Goal: Transaction & Acquisition: Purchase product/service

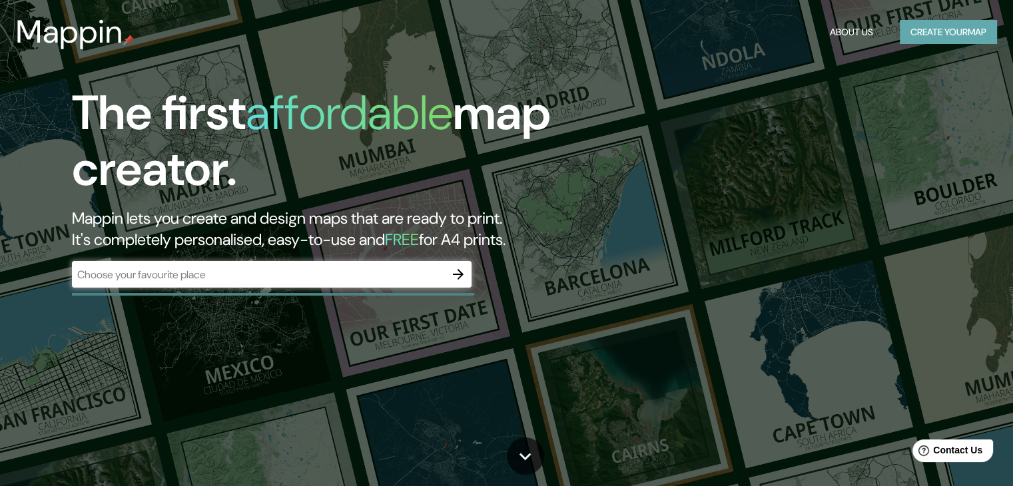
click at [929, 29] on button "Create your map" at bounding box center [948, 32] width 97 height 25
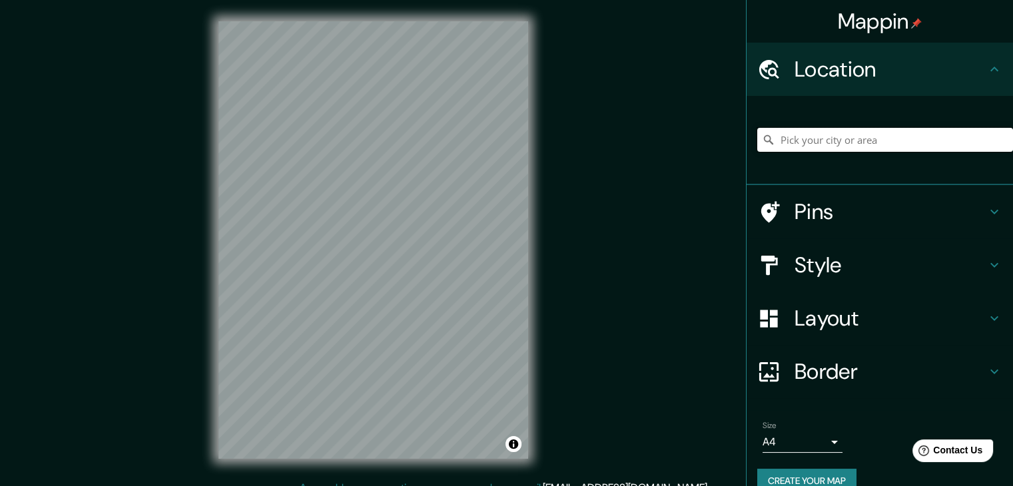
click at [837, 135] on input "Pick your city or area" at bounding box center [885, 140] width 256 height 24
type input "Carretera Punta Callán - Coris - Huacllán - Succha, Huacllan, Departamento de Á…"
click at [998, 139] on icon "Clear" at bounding box center [1002, 140] width 8 height 8
click at [985, 141] on input "Calle Olaya, Ventanilla, Región Callao, Perú" at bounding box center [885, 140] width 256 height 24
type input "Calle Olaya, Ventanilla, Región Callao, Perú"
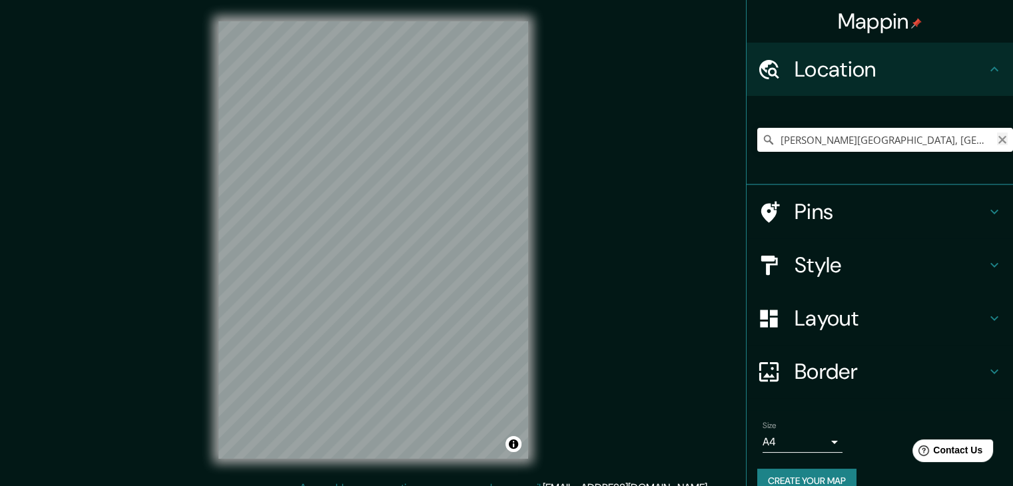
click at [997, 141] on icon "Clear" at bounding box center [1002, 139] width 11 height 11
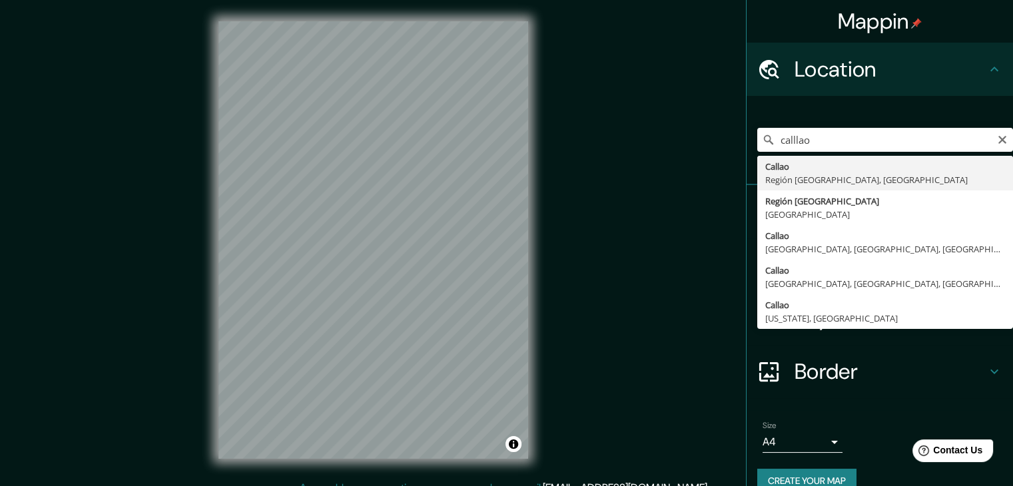
type input "[GEOGRAPHIC_DATA], [GEOGRAPHIC_DATA], [GEOGRAPHIC_DATA]"
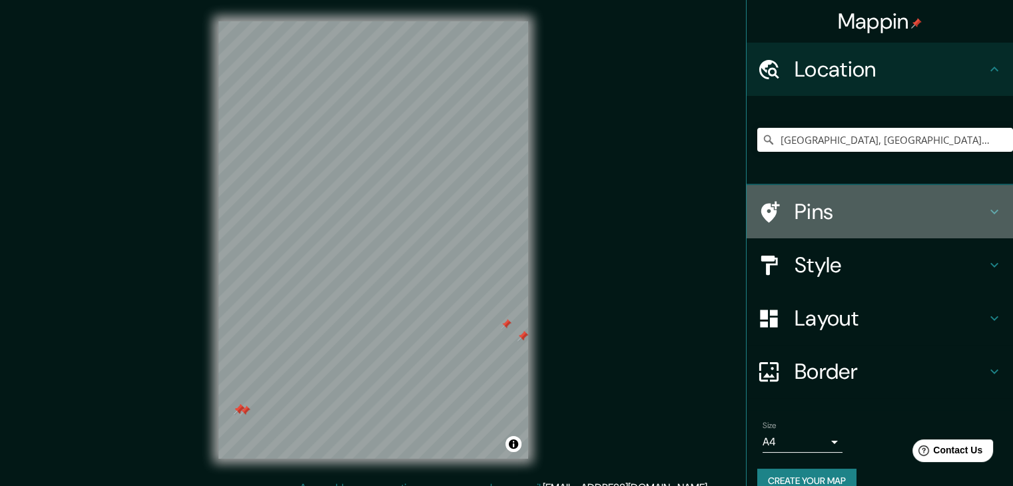
click at [856, 206] on h4 "Pins" at bounding box center [890, 211] width 192 height 27
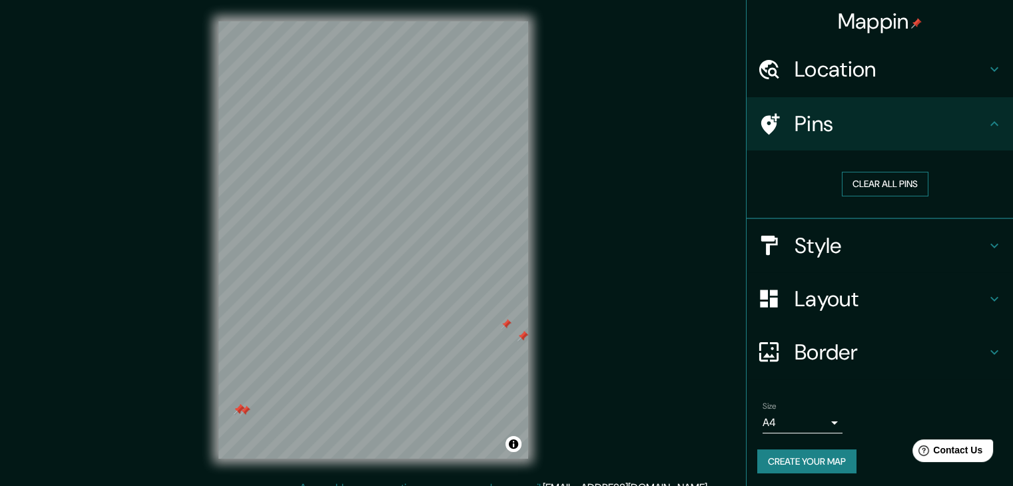
click at [859, 188] on button "Clear all pins" at bounding box center [885, 184] width 87 height 25
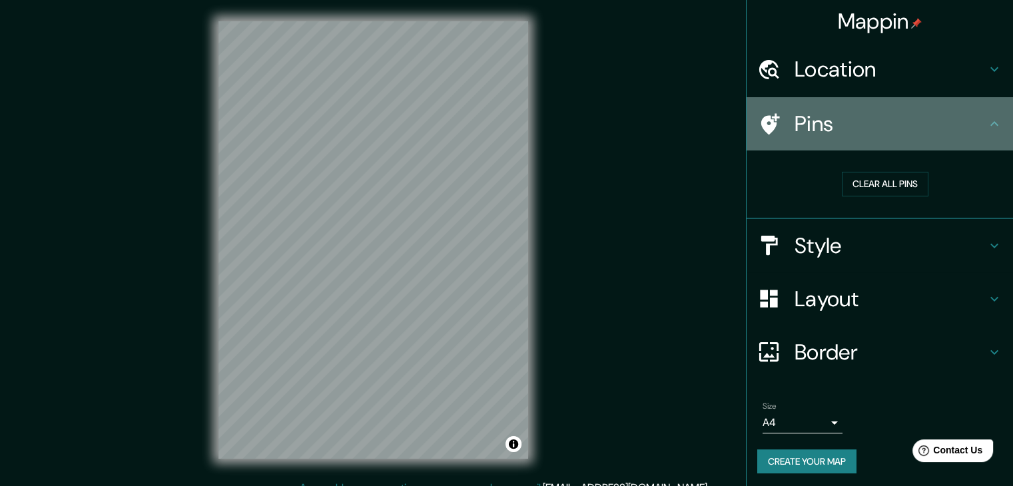
click at [986, 121] on icon at bounding box center [994, 124] width 16 height 16
click at [986, 126] on icon at bounding box center [994, 124] width 16 height 16
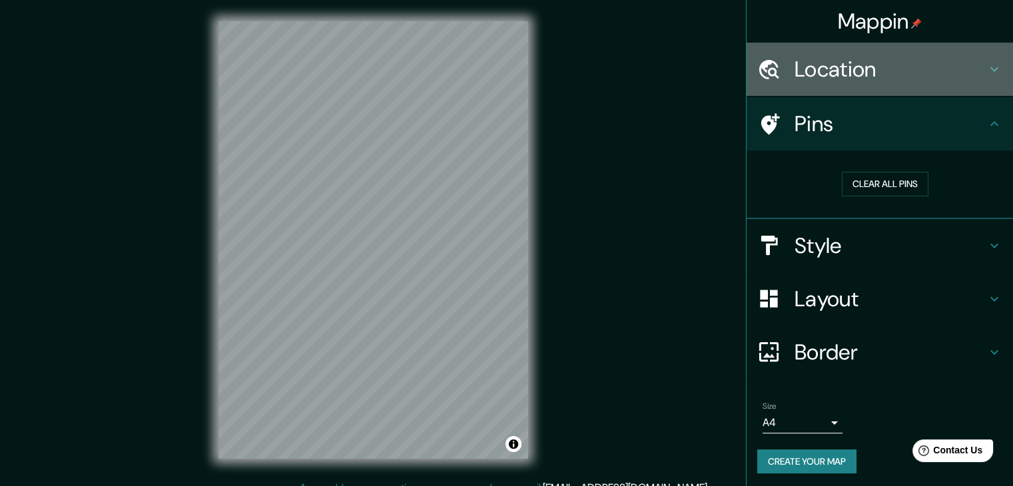
click at [879, 61] on h4 "Location" at bounding box center [890, 69] width 192 height 27
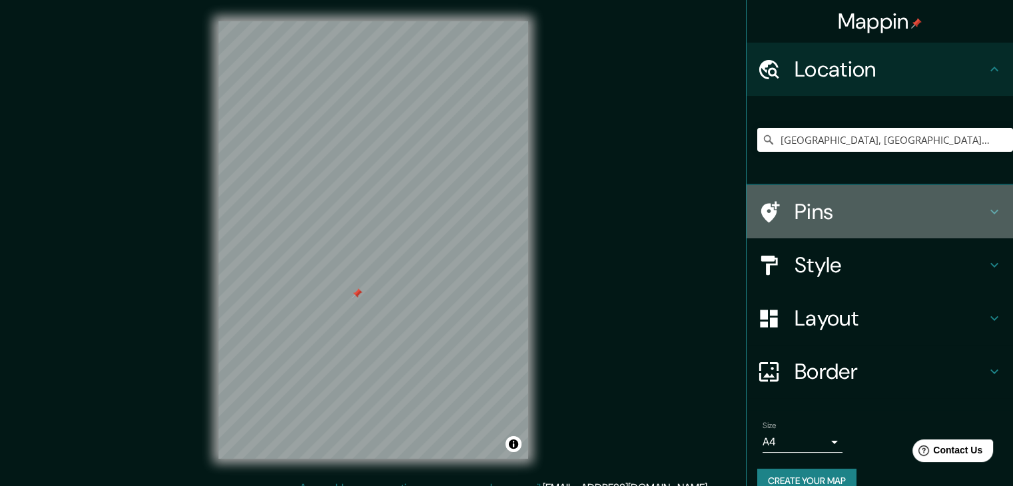
click at [822, 202] on h4 "Pins" at bounding box center [890, 211] width 192 height 27
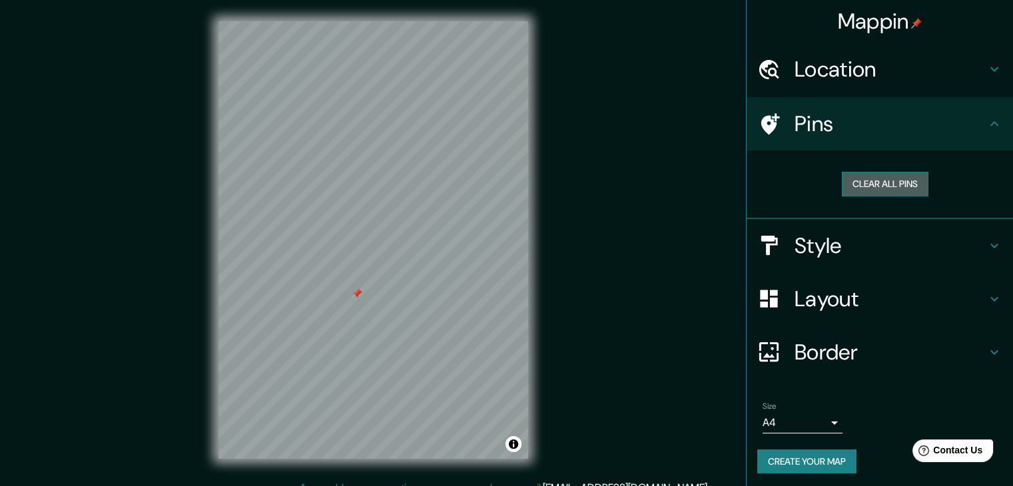
click at [849, 191] on button "Clear all pins" at bounding box center [885, 184] width 87 height 25
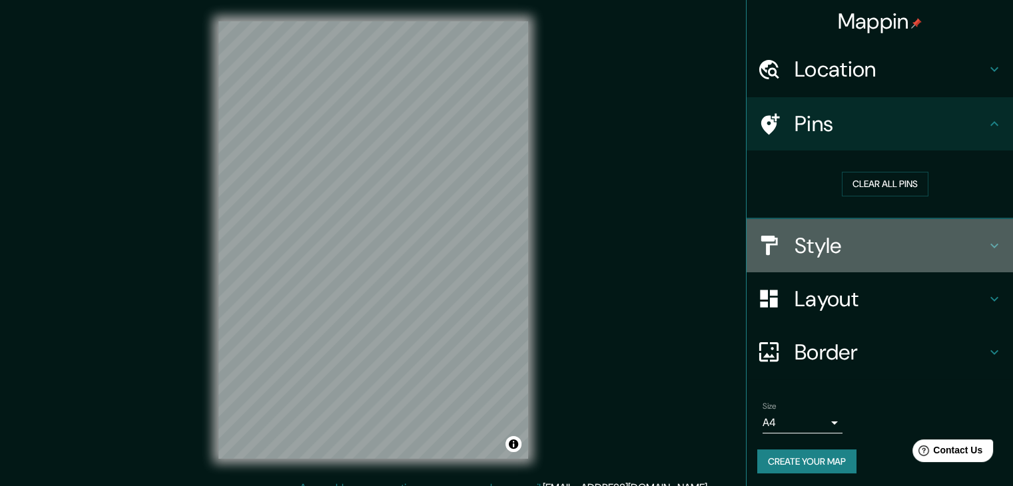
click at [776, 236] on div at bounding box center [775, 245] width 37 height 23
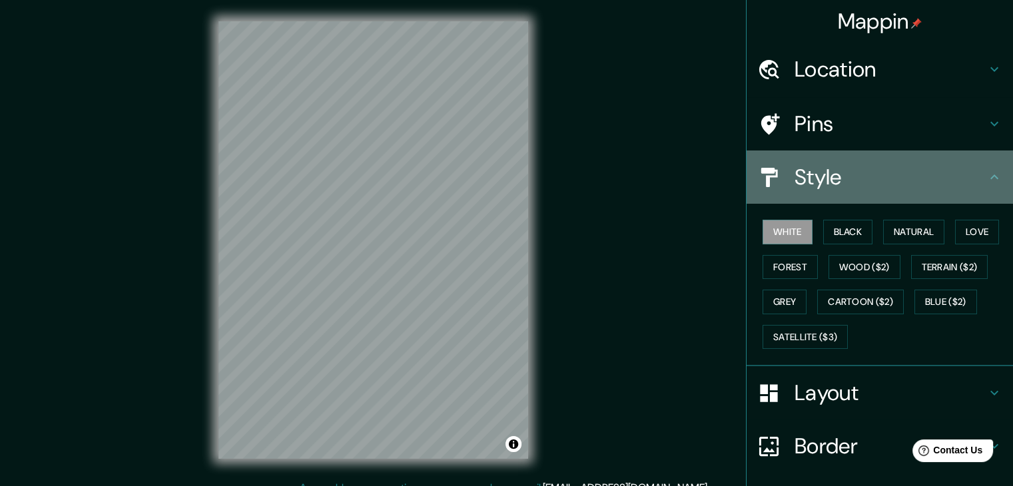
click at [948, 200] on div "Style" at bounding box center [879, 176] width 266 height 53
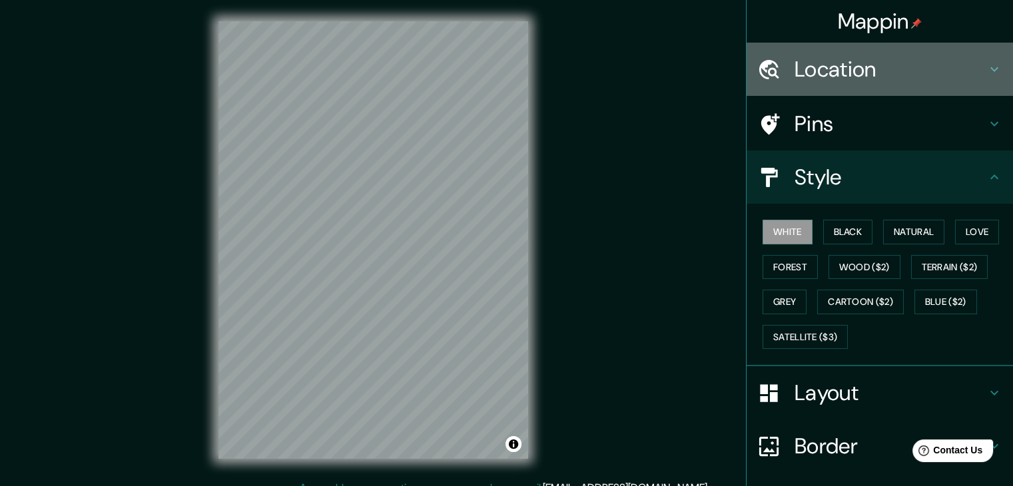
click at [933, 78] on h4 "Location" at bounding box center [890, 69] width 192 height 27
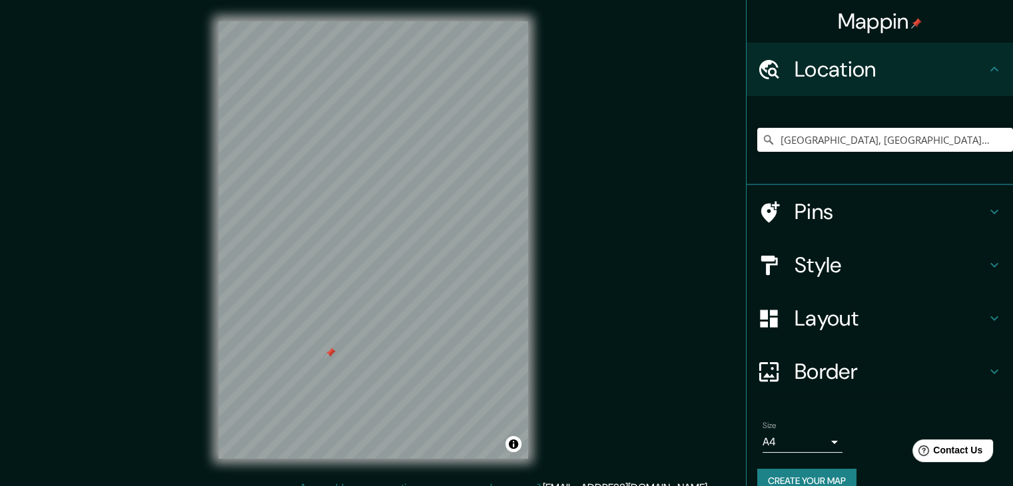
scroll to position [23, 0]
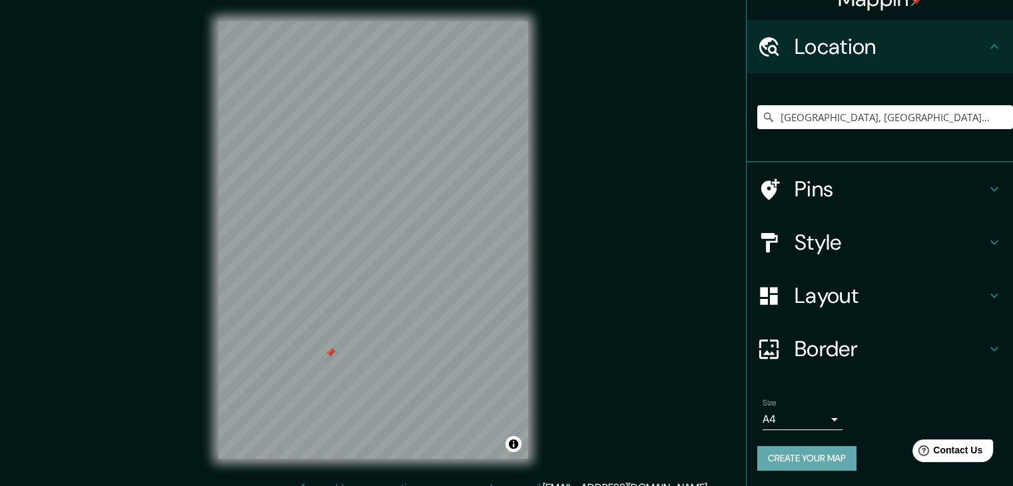
click at [826, 460] on button "Create your map" at bounding box center [806, 458] width 99 height 25
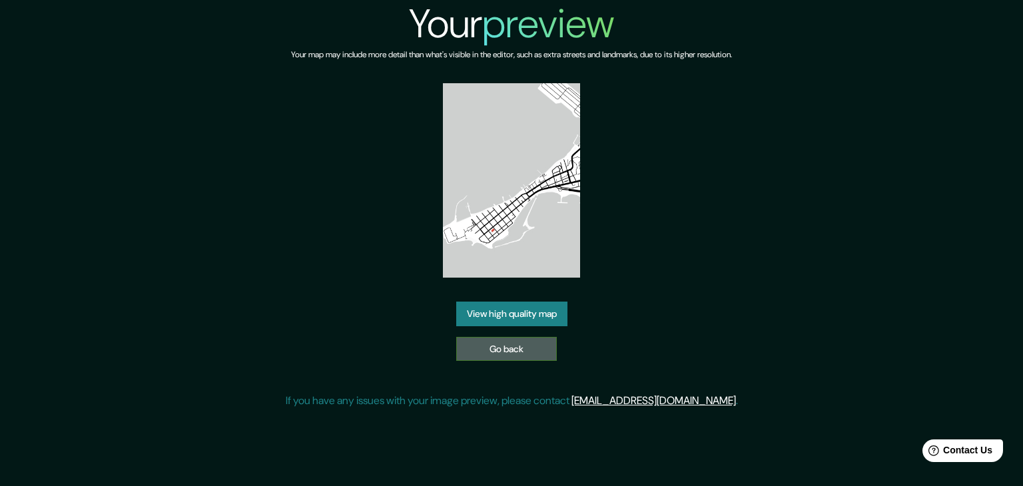
click at [487, 350] on link "Go back" at bounding box center [506, 349] width 101 height 25
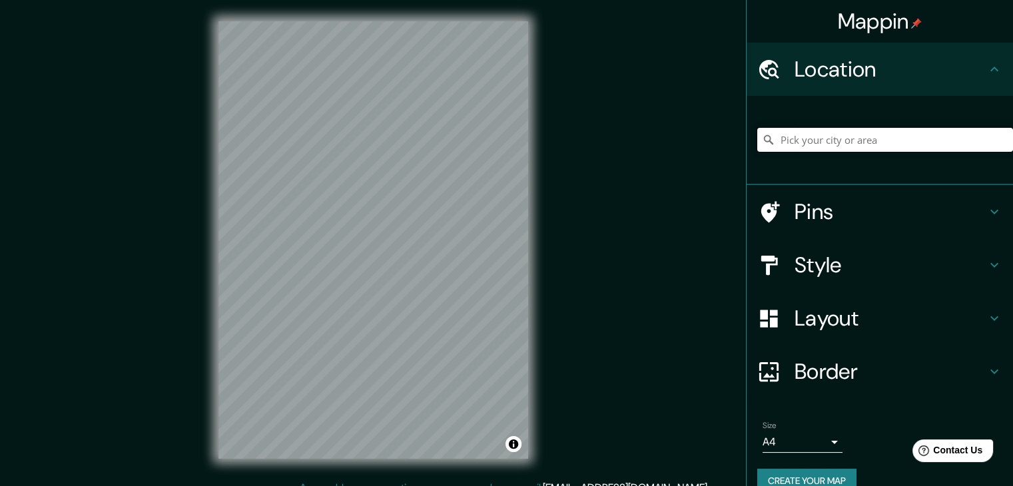
click at [809, 142] on input "Pick your city or area" at bounding box center [885, 140] width 256 height 24
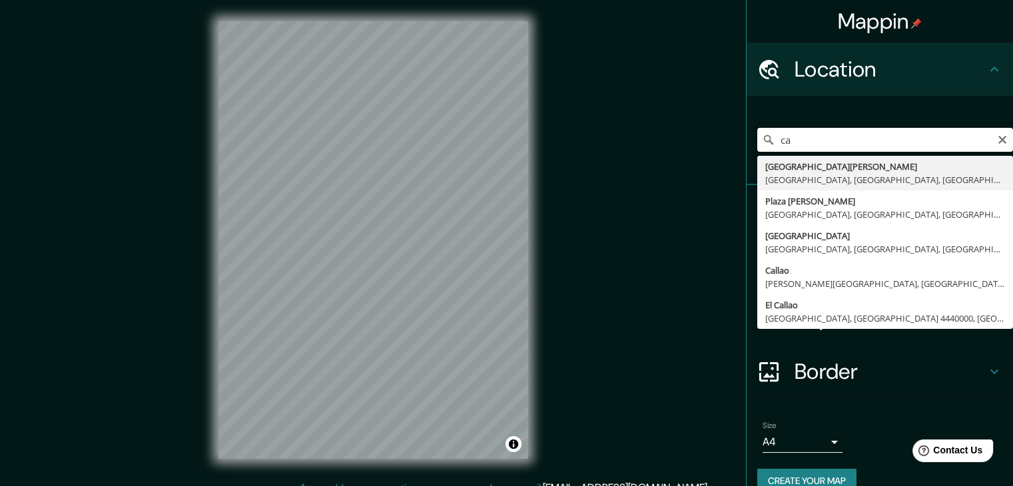
type input "c"
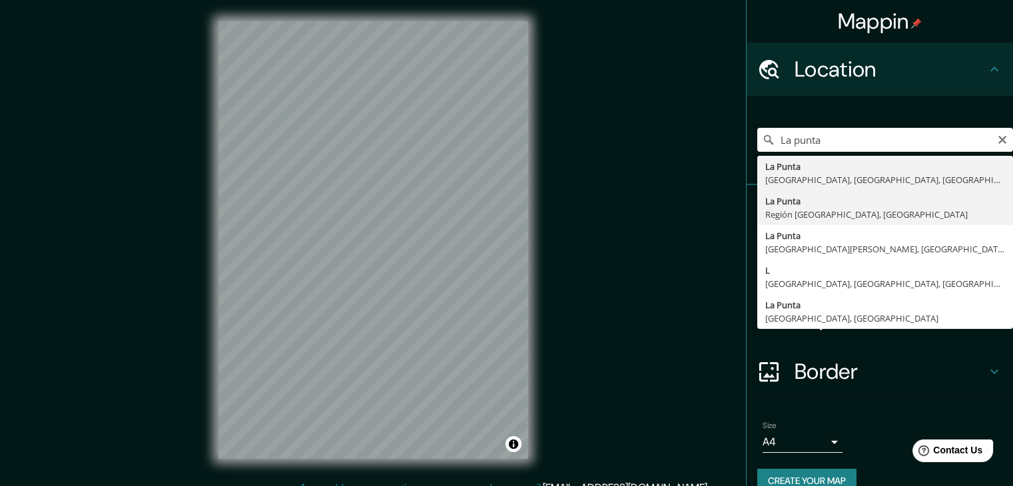
type input "[GEOGRAPHIC_DATA], [GEOGRAPHIC_DATA], [GEOGRAPHIC_DATA]"
